Goal: Information Seeking & Learning: Find contact information

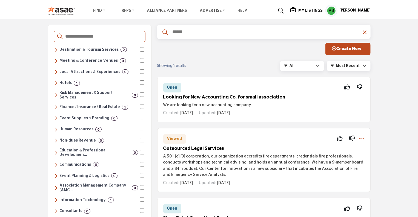
click at [323, 12] on h5 "My Listings" at bounding box center [311, 10] width 24 height 5
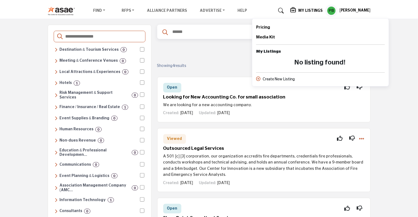
click at [297, 10] on icon at bounding box center [294, 9] width 7 height 5
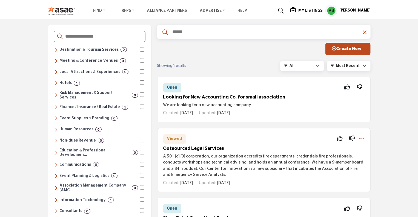
click at [312, 9] on h5 "My Listings" at bounding box center [311, 10] width 24 height 5
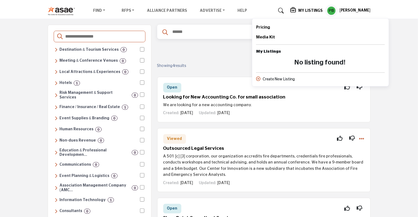
click at [338, 11] on profile-featured-5bb0afbe-8196-440c-902a-5e95584899ba "Show hide supplier dropdown" at bounding box center [332, 11] width 12 height 12
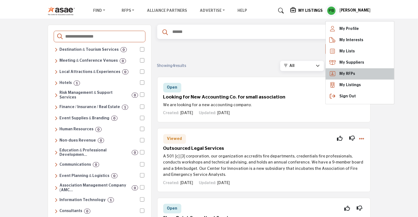
click at [366, 74] on link "My RFPs" at bounding box center [360, 73] width 69 height 11
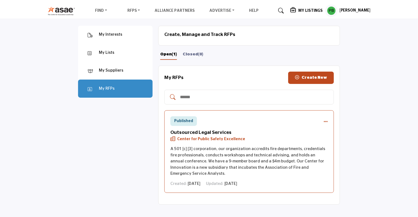
click at [326, 121] on icon "RFP actions" at bounding box center [326, 121] width 4 height 4
click at [299, 125] on div "Published Edit Mark as closed View Delete Insights Outsourced Legal Services Ce…" at bounding box center [249, 151] width 170 height 83
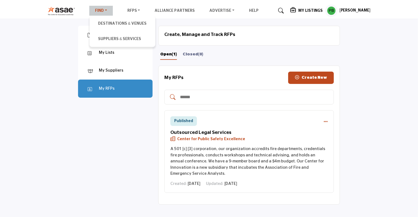
click at [95, 10] on link "Find" at bounding box center [101, 11] width 24 height 10
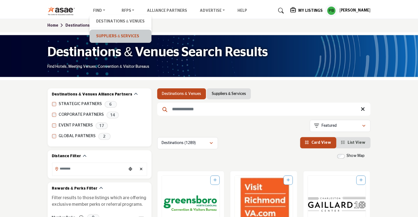
click at [101, 34] on link "Suppliers & Services" at bounding box center [120, 36] width 56 height 8
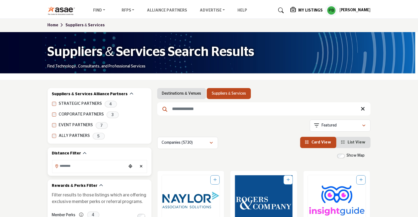
scroll to position [55, 0]
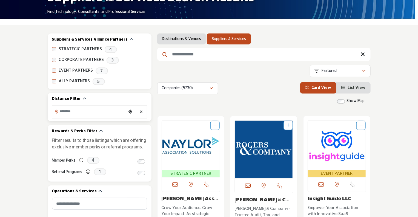
click at [112, 110] on input "Search Location" at bounding box center [89, 111] width 74 height 11
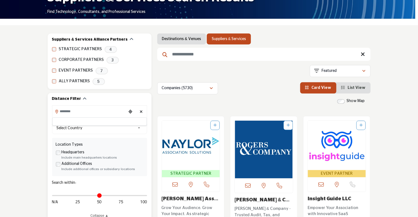
click at [112, 110] on input "Search Location" at bounding box center [89, 111] width 74 height 11
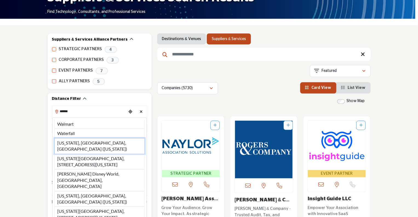
click at [117, 140] on li "Washington, DC, USA (District of Columbia)" at bounding box center [100, 146] width 90 height 16
type input "**********"
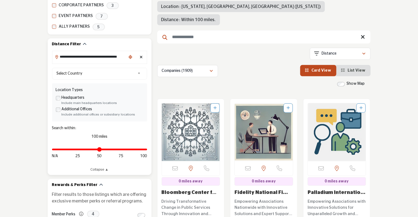
scroll to position [110, 0]
drag, startPoint x: 146, startPoint y: 150, endPoint x: 101, endPoint y: 151, distance: 45.0
click at [101, 150] on input "Distance in miles" at bounding box center [99, 149] width 95 height 1
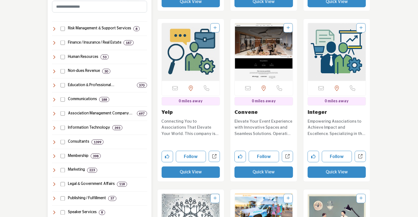
scroll to position [439, 0]
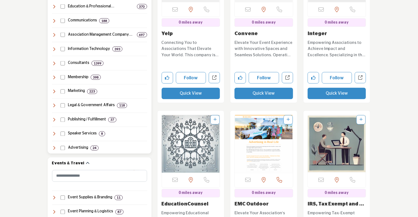
click at [54, 106] on icon at bounding box center [54, 105] width 4 height 4
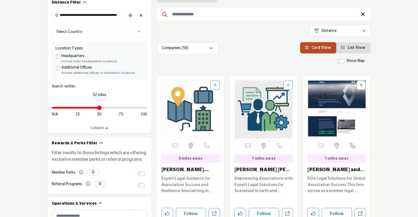
scroll to position [164, 0]
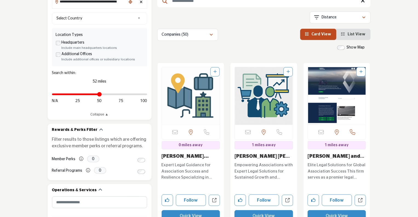
click at [350, 32] on link "List View" at bounding box center [354, 34] width 24 height 4
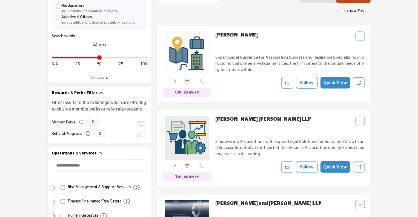
scroll to position [192, 0]
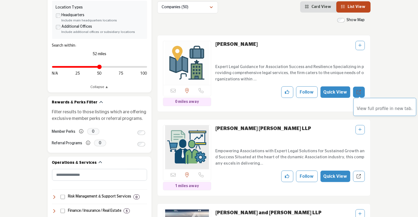
click at [363, 87] on link "View full profile in new tab." at bounding box center [359, 92] width 12 height 11
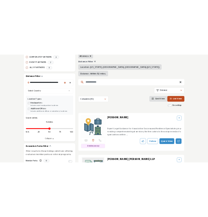
scroll to position [247, 0]
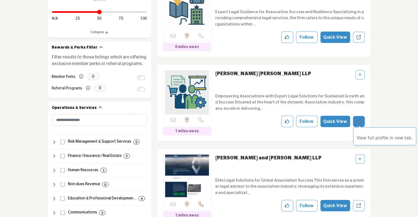
click at [359, 119] on icon "Redirect to listing" at bounding box center [359, 121] width 4 height 4
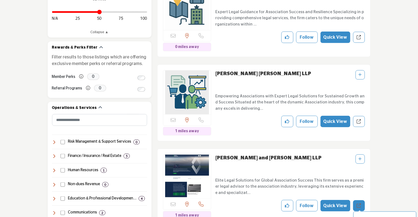
click at [357, 200] on link "View full profile in new tab." at bounding box center [359, 205] width 12 height 11
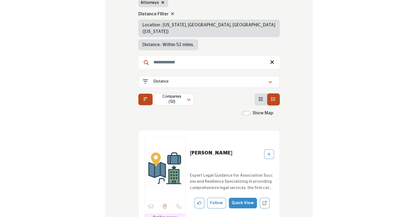
scroll to position [137, 0]
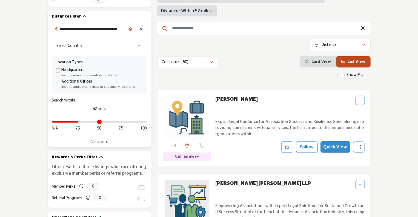
drag, startPoint x: 102, startPoint y: 123, endPoint x: 78, endPoint y: 124, distance: 23.3
type input "**"
click at [78, 122] on input "Distance in miles" at bounding box center [99, 121] width 95 height 1
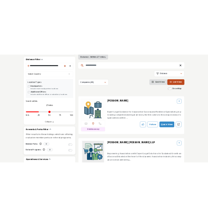
scroll to position [164, 0]
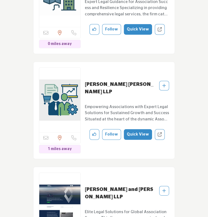
scroll to position [219, 0]
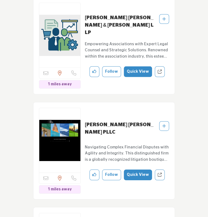
scroll to position [905, 0]
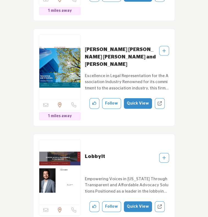
scroll to position [1288, 0]
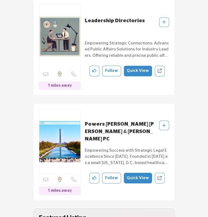
scroll to position [2193, 0]
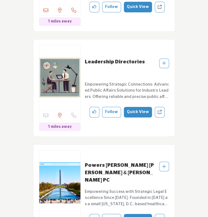
scroll to position [2275, 0]
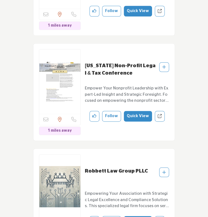
scroll to position [2714, 0]
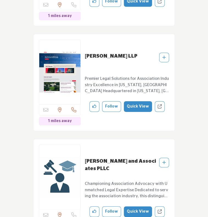
scroll to position [3043, 0]
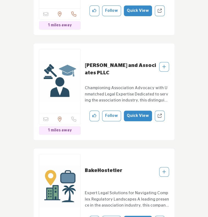
scroll to position [3152, 0]
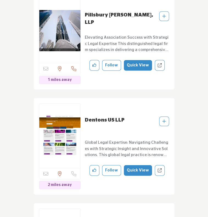
scroll to position [3920, 0]
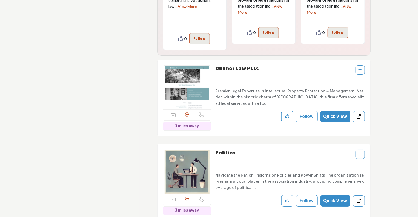
scroll to position [4057, 0]
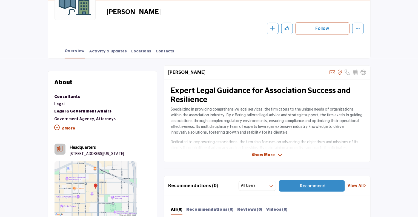
scroll to position [137, 0]
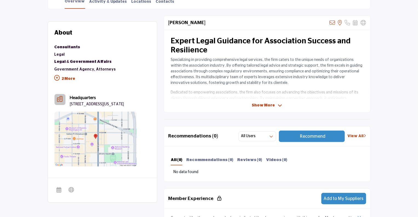
click at [64, 75] on p "2 More" at bounding box center [85, 79] width 61 height 12
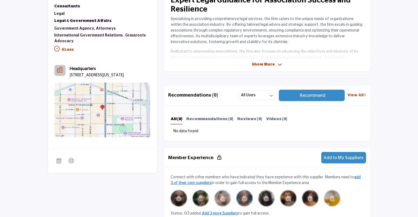
scroll to position [192, 0]
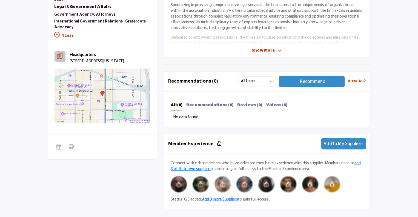
click at [266, 50] on span "Show More" at bounding box center [263, 51] width 23 height 6
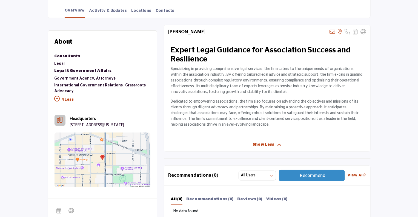
scroll to position [121, 0]
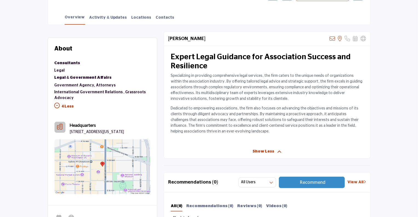
drag, startPoint x: 218, startPoint y: 37, endPoint x: 175, endPoint y: 36, distance: 43.3
click at [175, 36] on div "Eversheds Sutherland Sorry, but we don't have an email address for this listing…" at bounding box center [267, 39] width 206 height 14
click at [156, 17] on link "Contacts" at bounding box center [165, 20] width 19 height 10
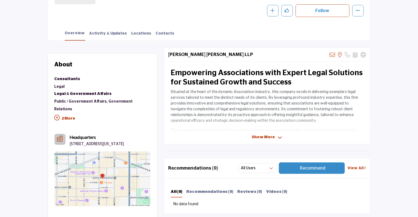
scroll to position [55, 0]
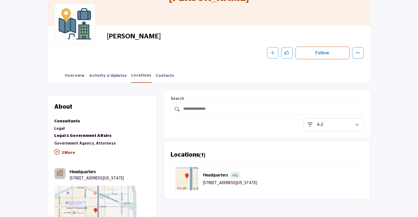
scroll to position [55, 0]
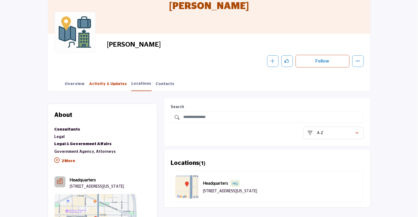
click at [104, 86] on link "Activity & Updates" at bounding box center [108, 86] width 38 height 10
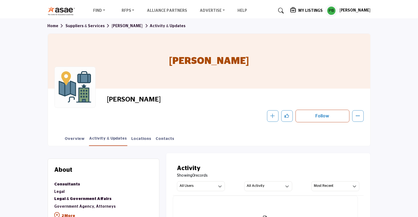
scroll to position [82, 0]
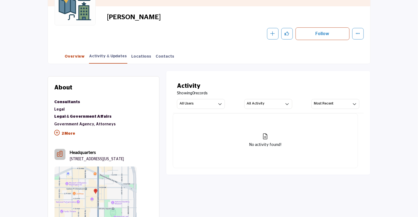
click at [76, 56] on link "Overview" at bounding box center [75, 59] width 21 height 10
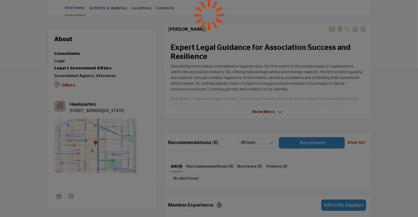
scroll to position [219, 0]
